Goal: Task Accomplishment & Management: Complete application form

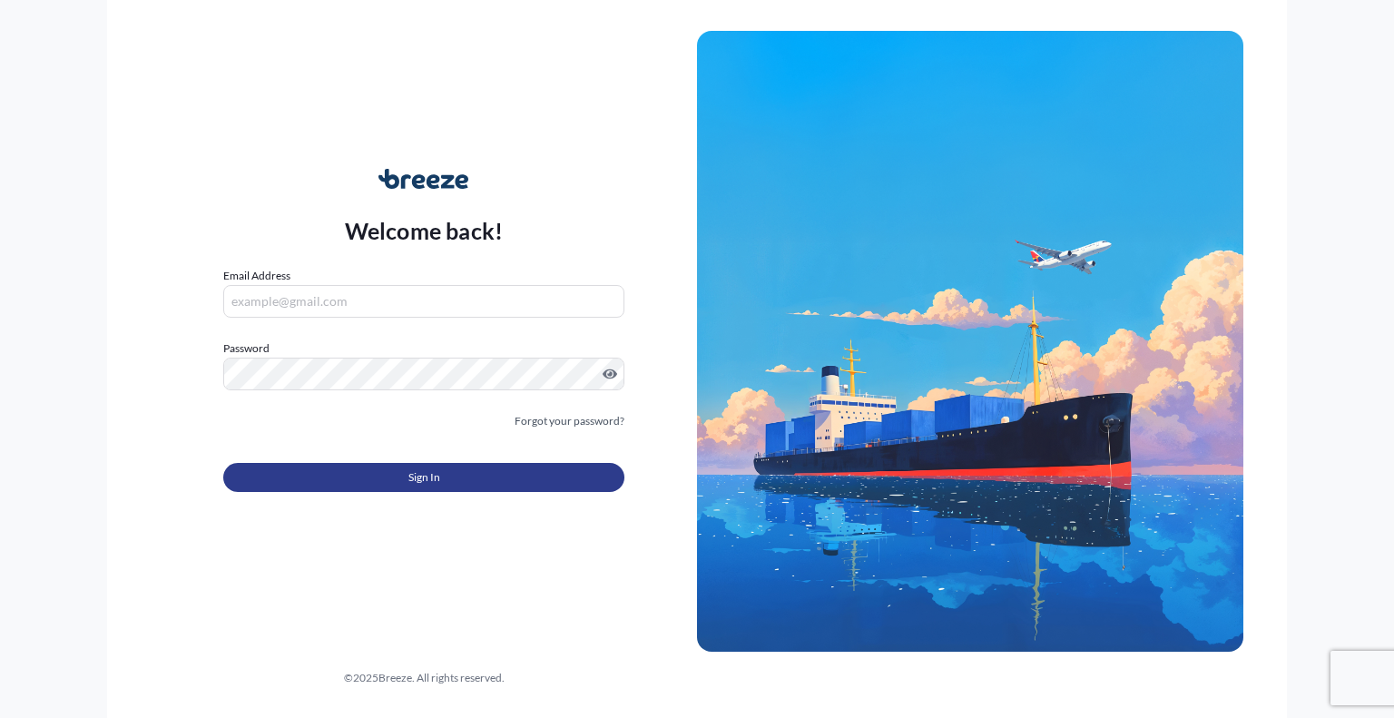
type input "[EMAIL_ADDRESS][DOMAIN_NAME]"
click at [366, 472] on button "Sign In" at bounding box center [423, 477] width 401 height 29
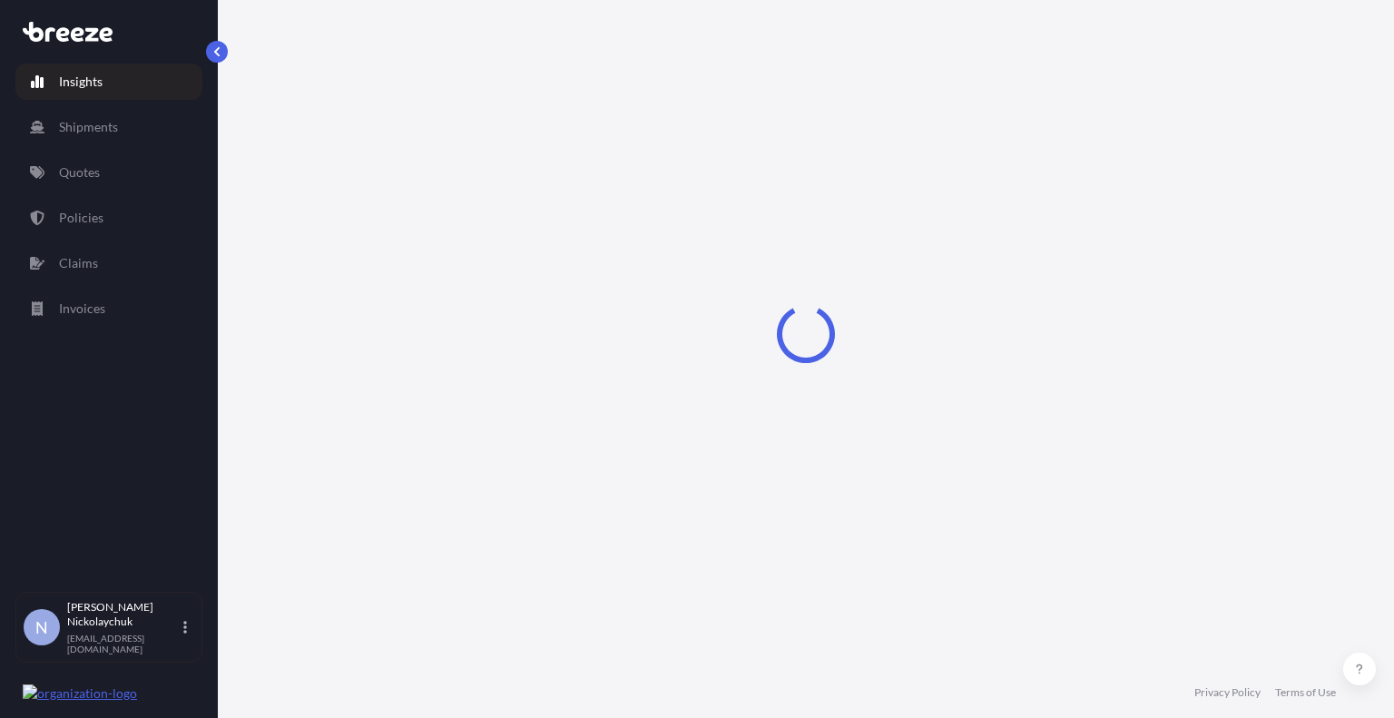
select select "2025"
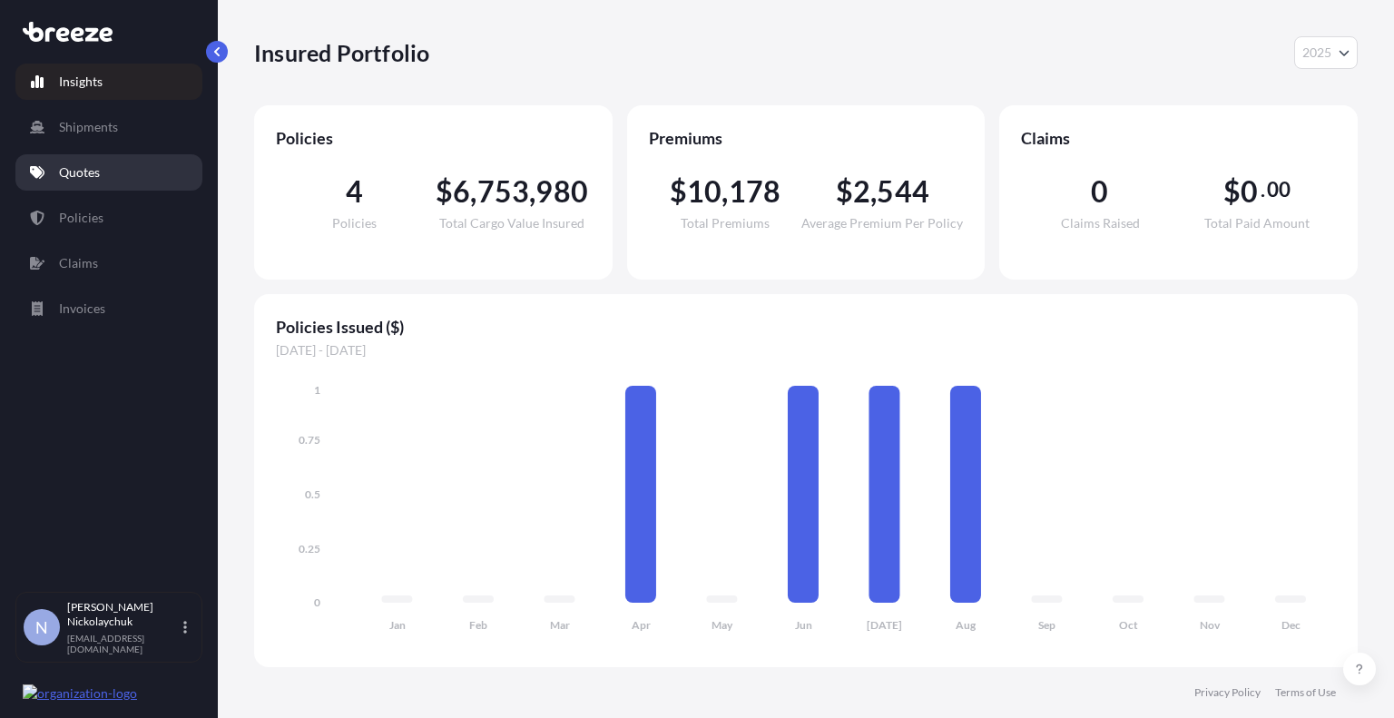
click at [97, 170] on p "Quotes" at bounding box center [79, 172] width 41 height 18
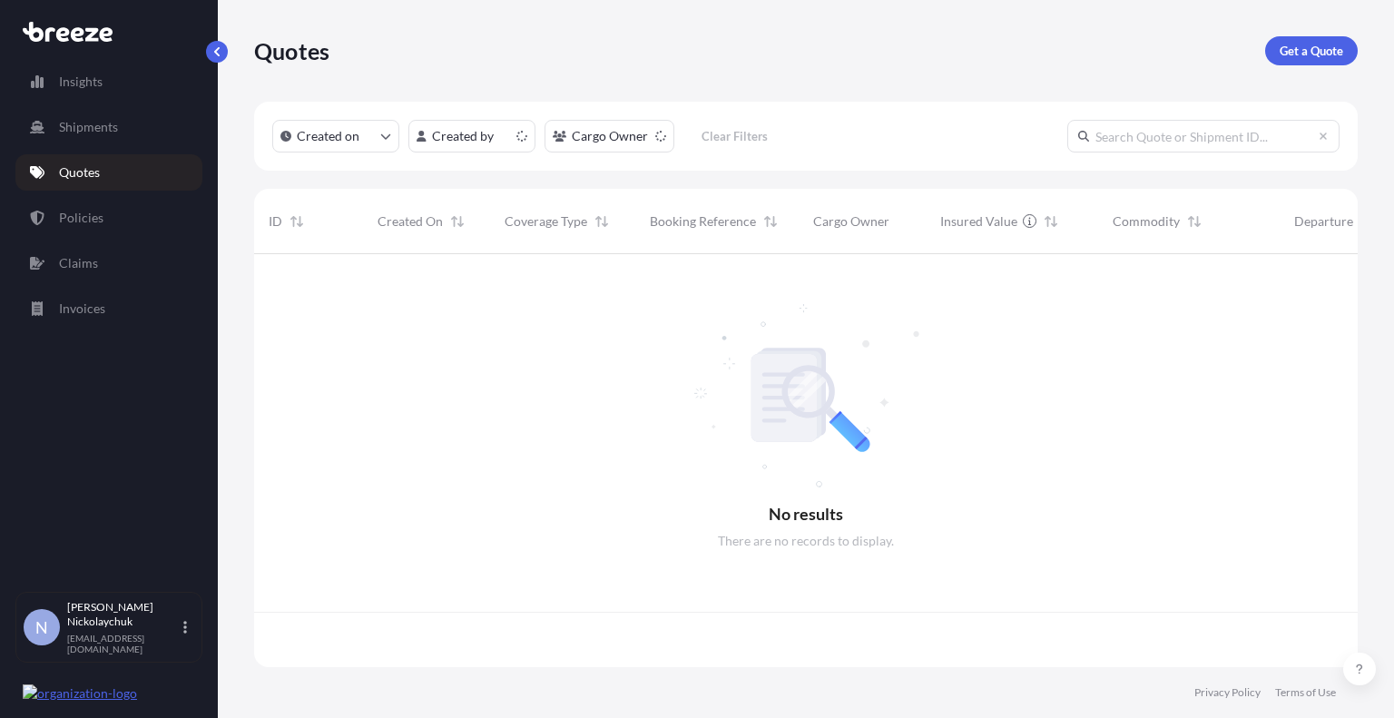
scroll to position [409, 1090]
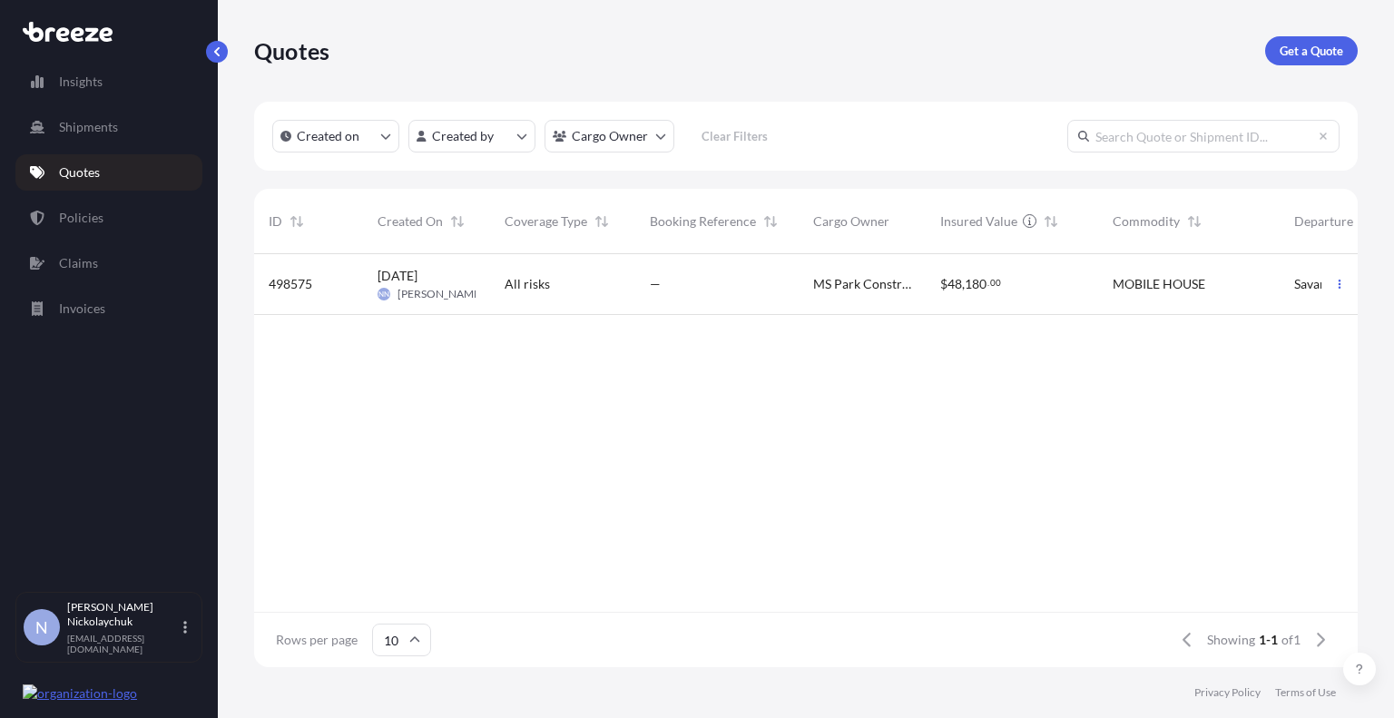
click at [845, 285] on span "MS Park Construction LLC" at bounding box center [862, 284] width 98 height 18
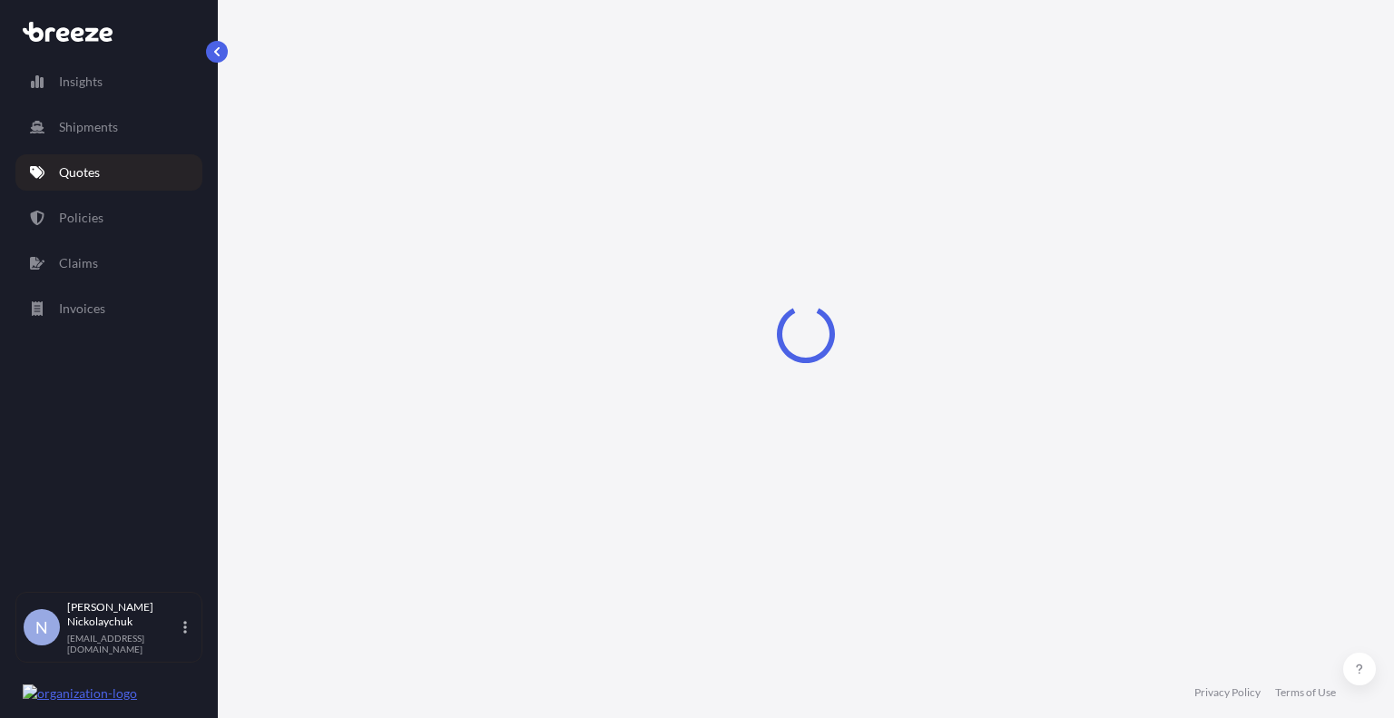
select select "Road"
select select "1"
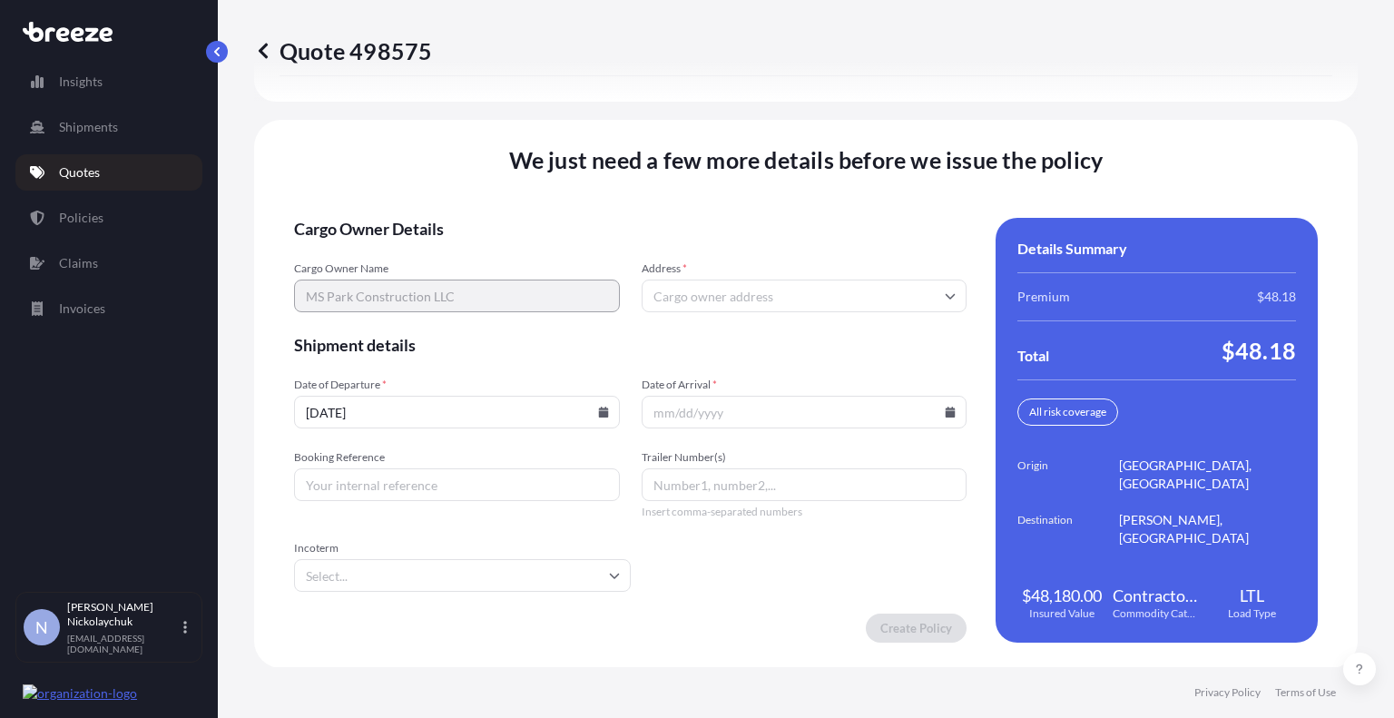
scroll to position [2535, 0]
click at [733, 286] on input "Address *" at bounding box center [805, 295] width 326 height 33
click at [572, 345] on span "Shipment details" at bounding box center [630, 344] width 673 height 22
click at [558, 527] on form "Cargo Owner Details Cargo Owner Name MS Park Construction LLC Address * Shipmen…" at bounding box center [630, 429] width 673 height 425
click at [709, 483] on input "Trailer Number(s)" at bounding box center [805, 483] width 326 height 33
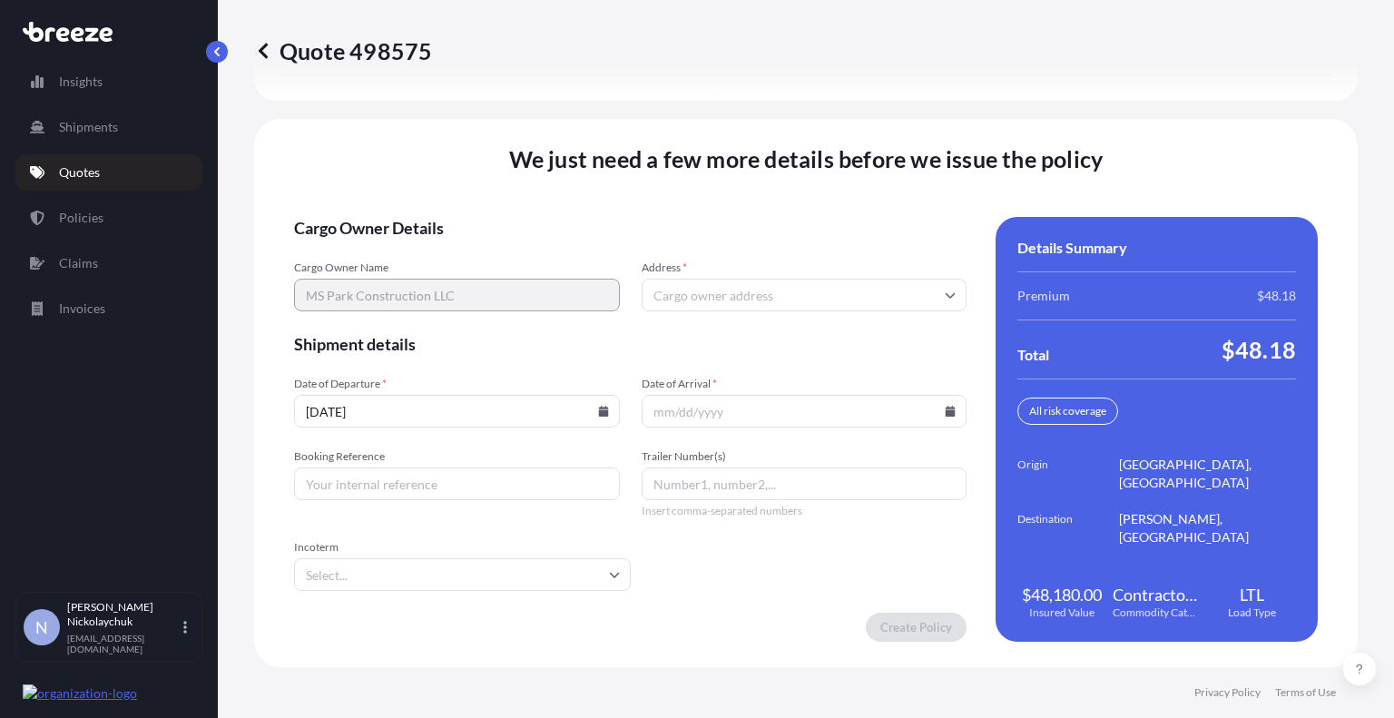
click at [704, 548] on form "Cargo Owner Details Cargo Owner Name MS Park Construction LLC Address * Shipmen…" at bounding box center [630, 429] width 673 height 425
click at [706, 483] on input "Trailer Number(s)" at bounding box center [805, 483] width 326 height 33
